Goal: Transaction & Acquisition: Purchase product/service

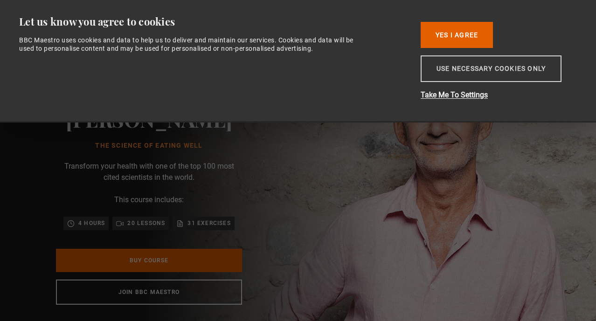
click at [537, 69] on button "Use necessary cookies only" at bounding box center [490, 68] width 141 height 27
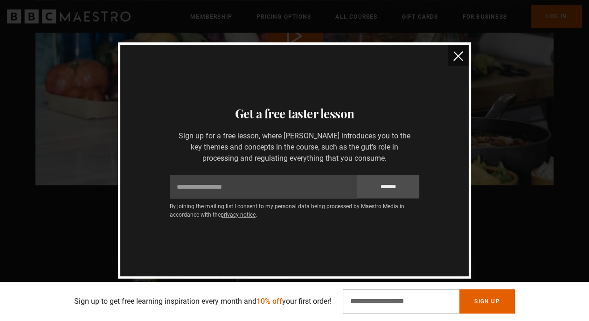
scroll to position [827, 0]
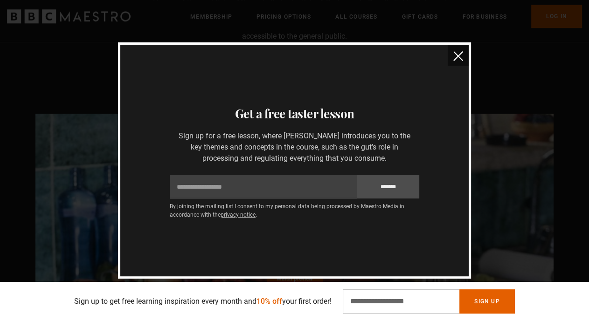
click at [457, 54] on img "close" at bounding box center [458, 56] width 10 height 10
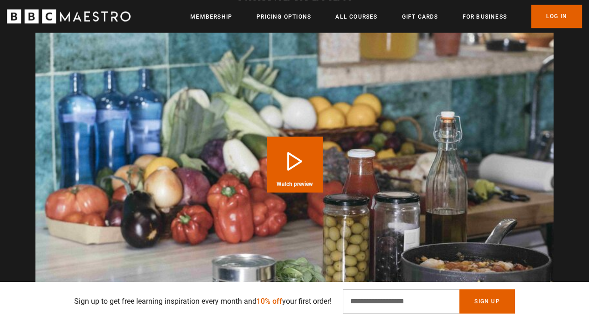
scroll to position [941, 0]
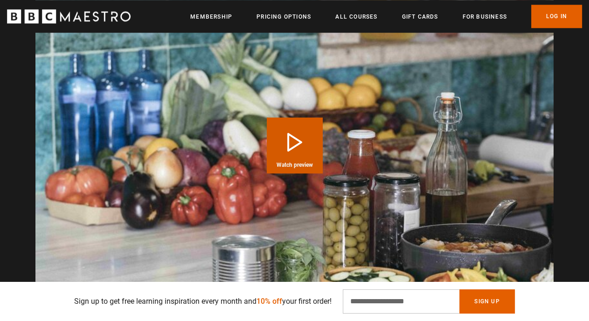
click at [293, 145] on button "Play Course overview for The Science of Eating Well with [PERSON_NAME] Watch pr…" at bounding box center [295, 145] width 56 height 56
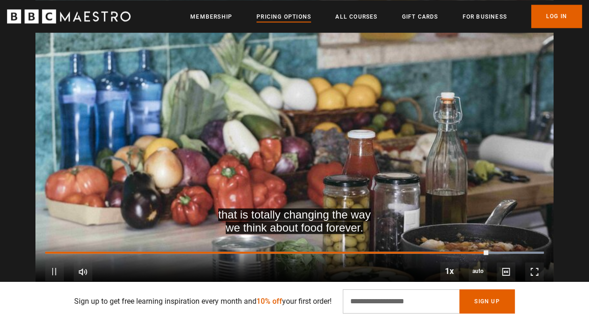
scroll to position [0, 1655]
click at [293, 18] on link "Pricing Options" at bounding box center [283, 16] width 55 height 9
